Goal: Find specific page/section: Find specific page/section

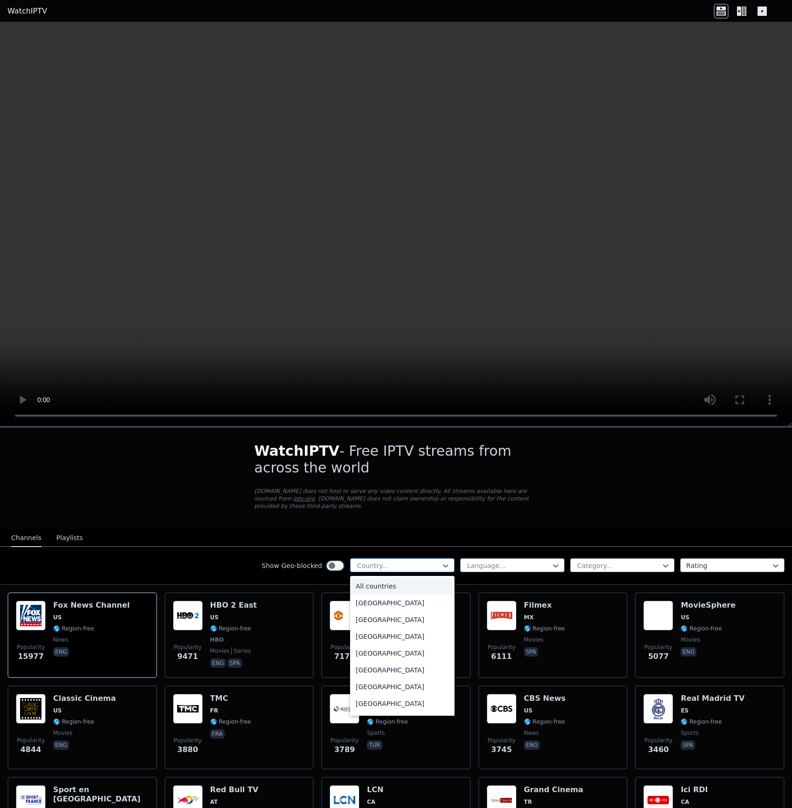
click at [398, 564] on div at bounding box center [398, 565] width 85 height 9
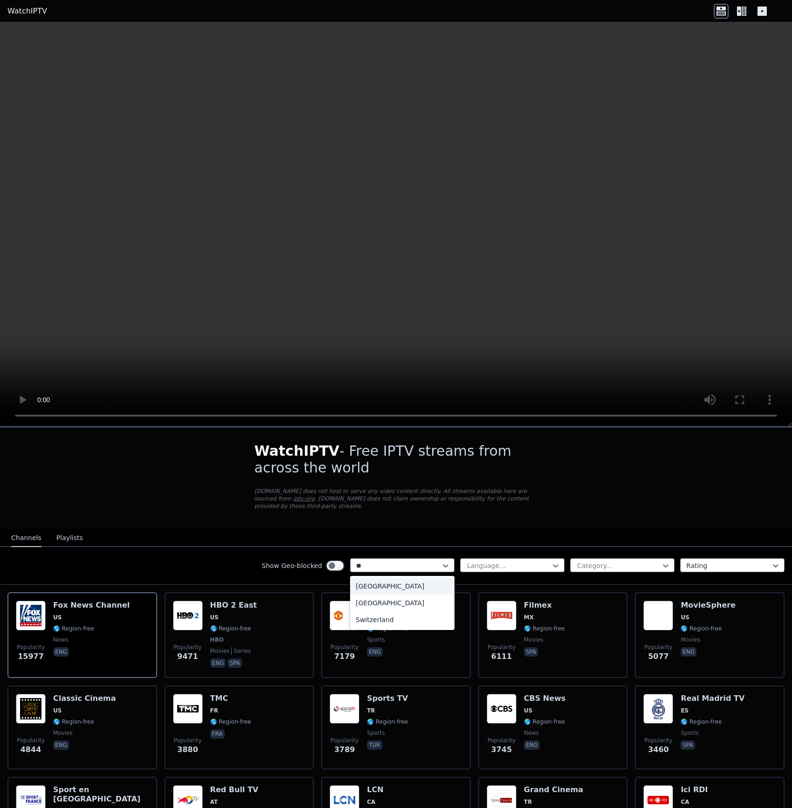
type input "***"
click at [378, 589] on div "[GEOGRAPHIC_DATA]" at bounding box center [402, 586] width 104 height 17
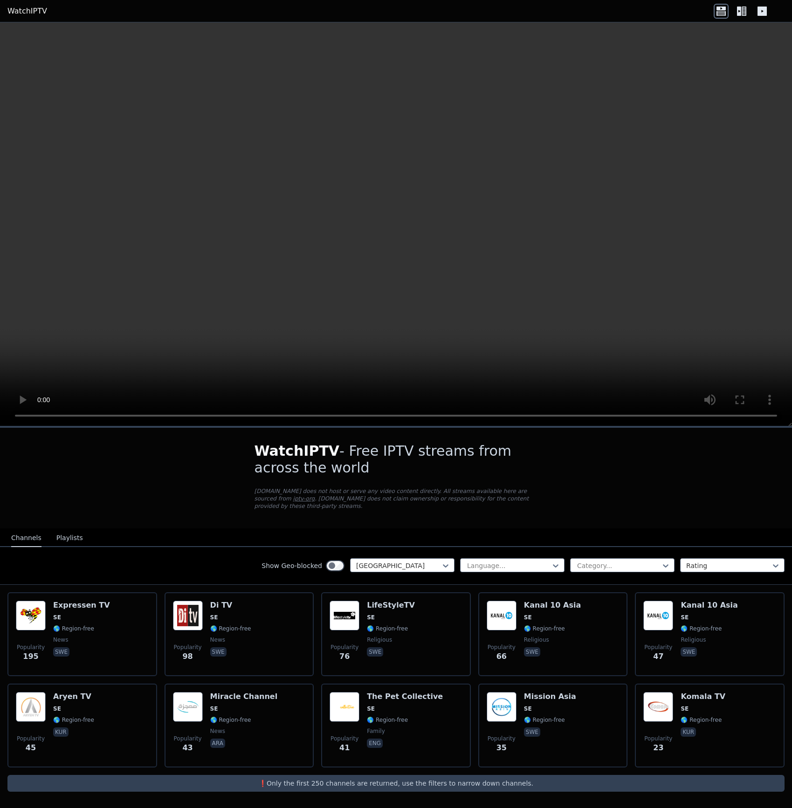
click at [165, 570] on div "Show Geo-blocked option [GEOGRAPHIC_DATA], selected. Sweden Language... Categor…" at bounding box center [396, 566] width 792 height 38
click at [393, 567] on div at bounding box center [398, 565] width 85 height 9
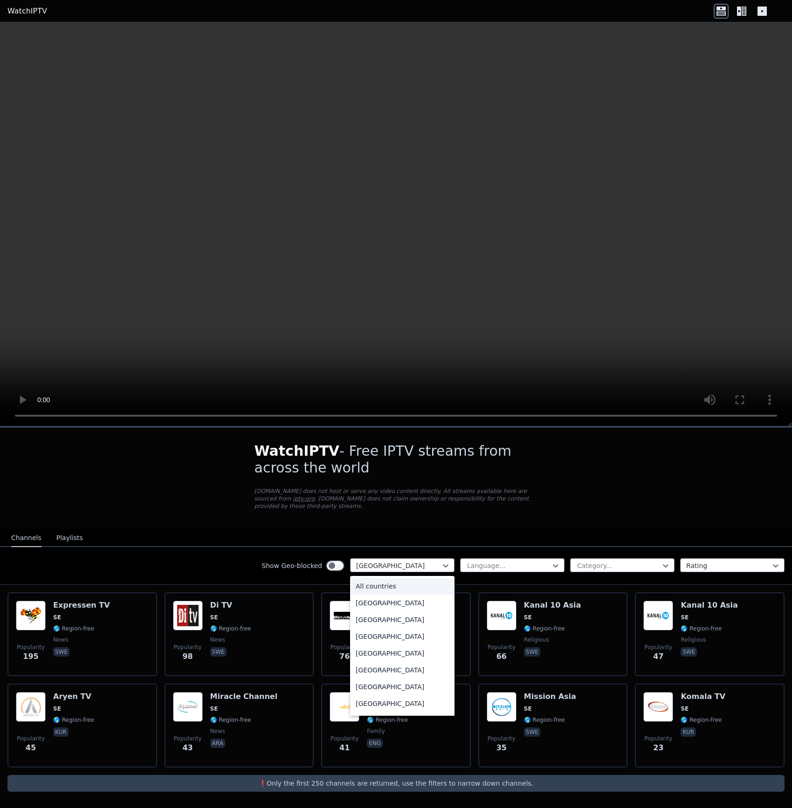
click at [370, 581] on div "All countries" at bounding box center [402, 586] width 104 height 17
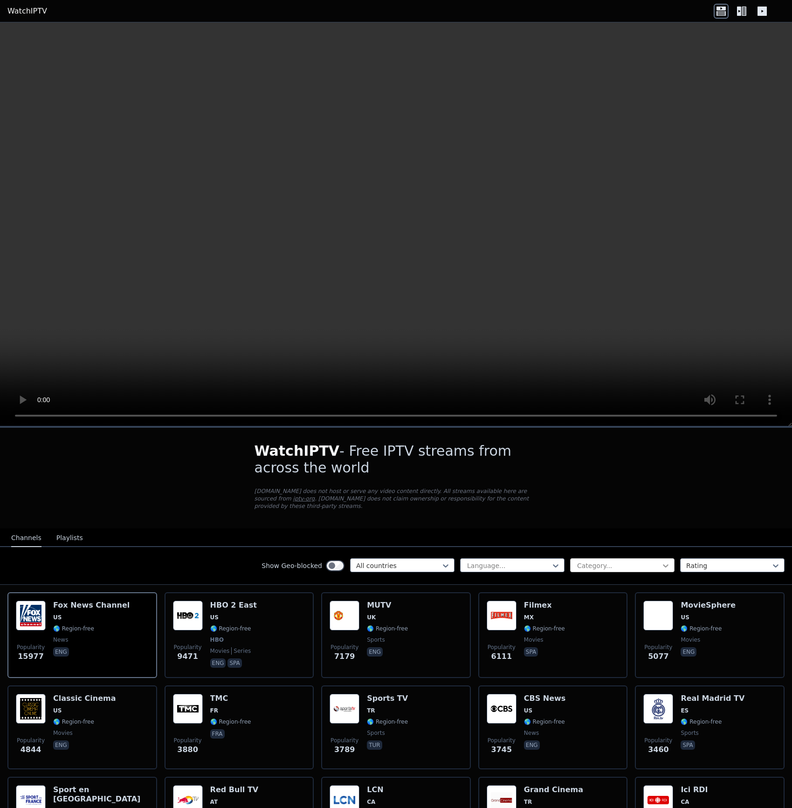
click at [661, 567] on icon at bounding box center [665, 565] width 9 height 9
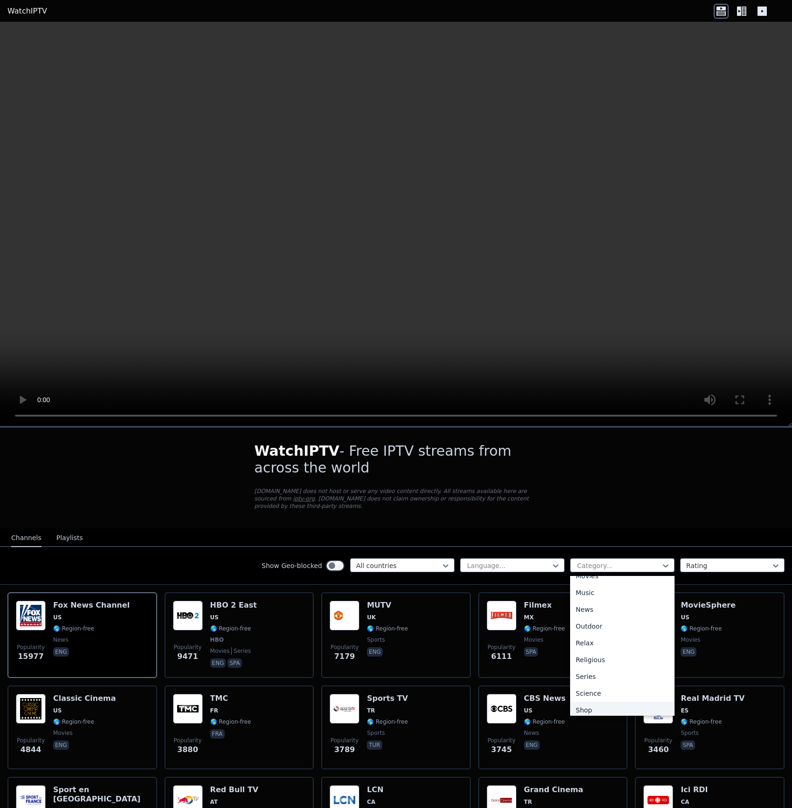
scroll to position [314, 0]
click at [590, 674] on div "Sports" at bounding box center [622, 675] width 104 height 17
